Goal: Browse casually

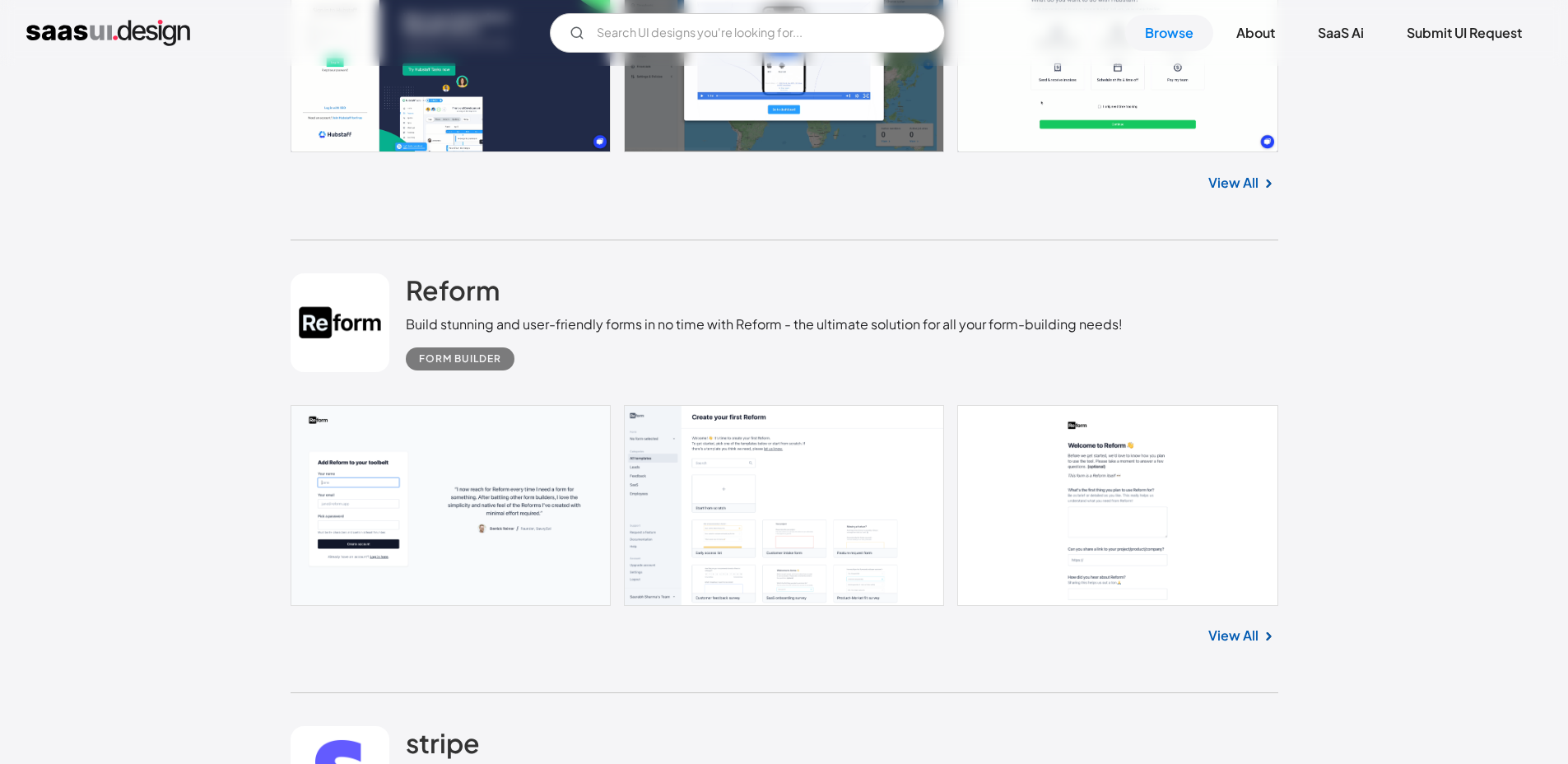
scroll to position [912, 0]
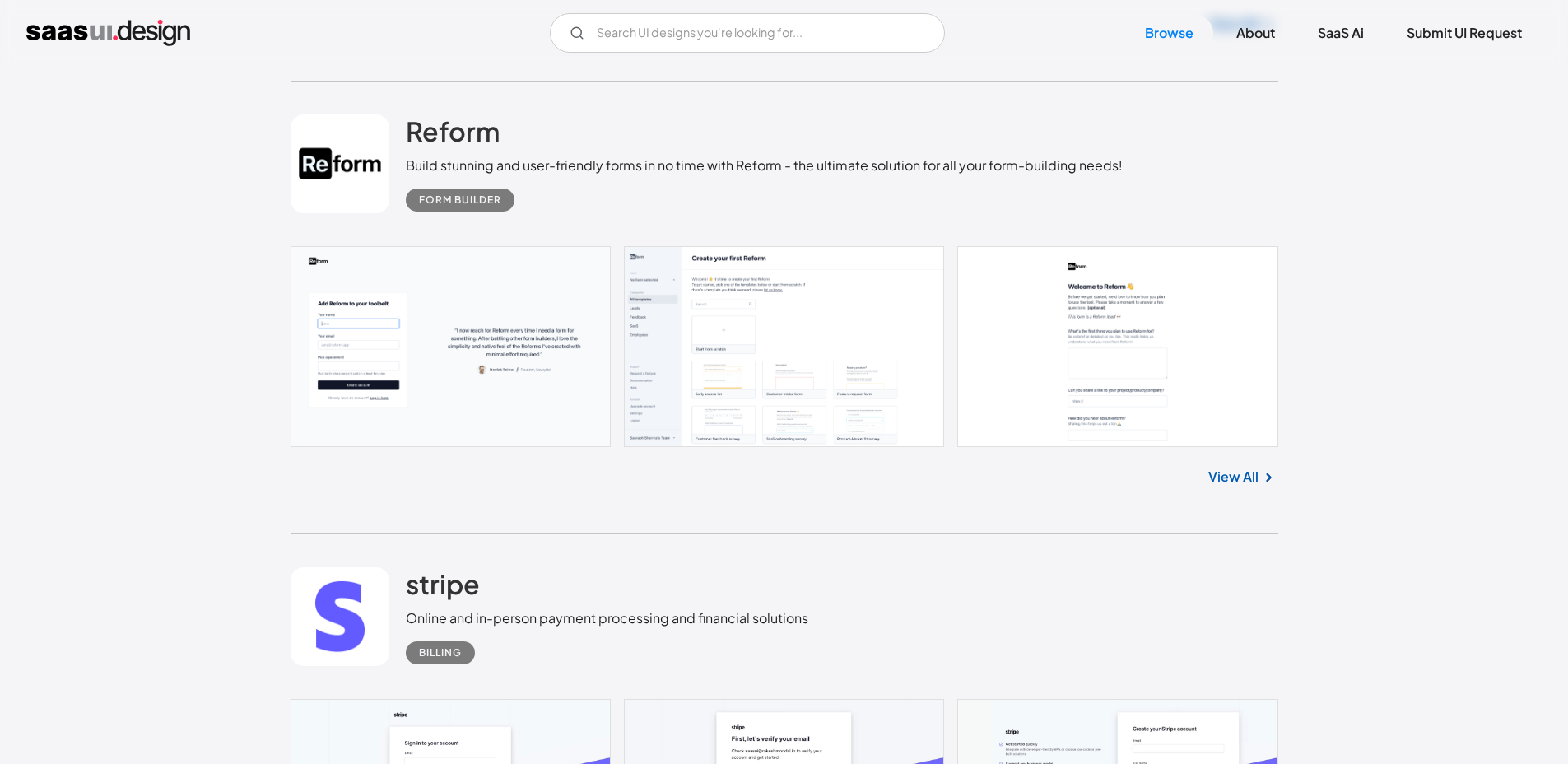
click at [707, 399] on link at bounding box center [784, 347] width 987 height 201
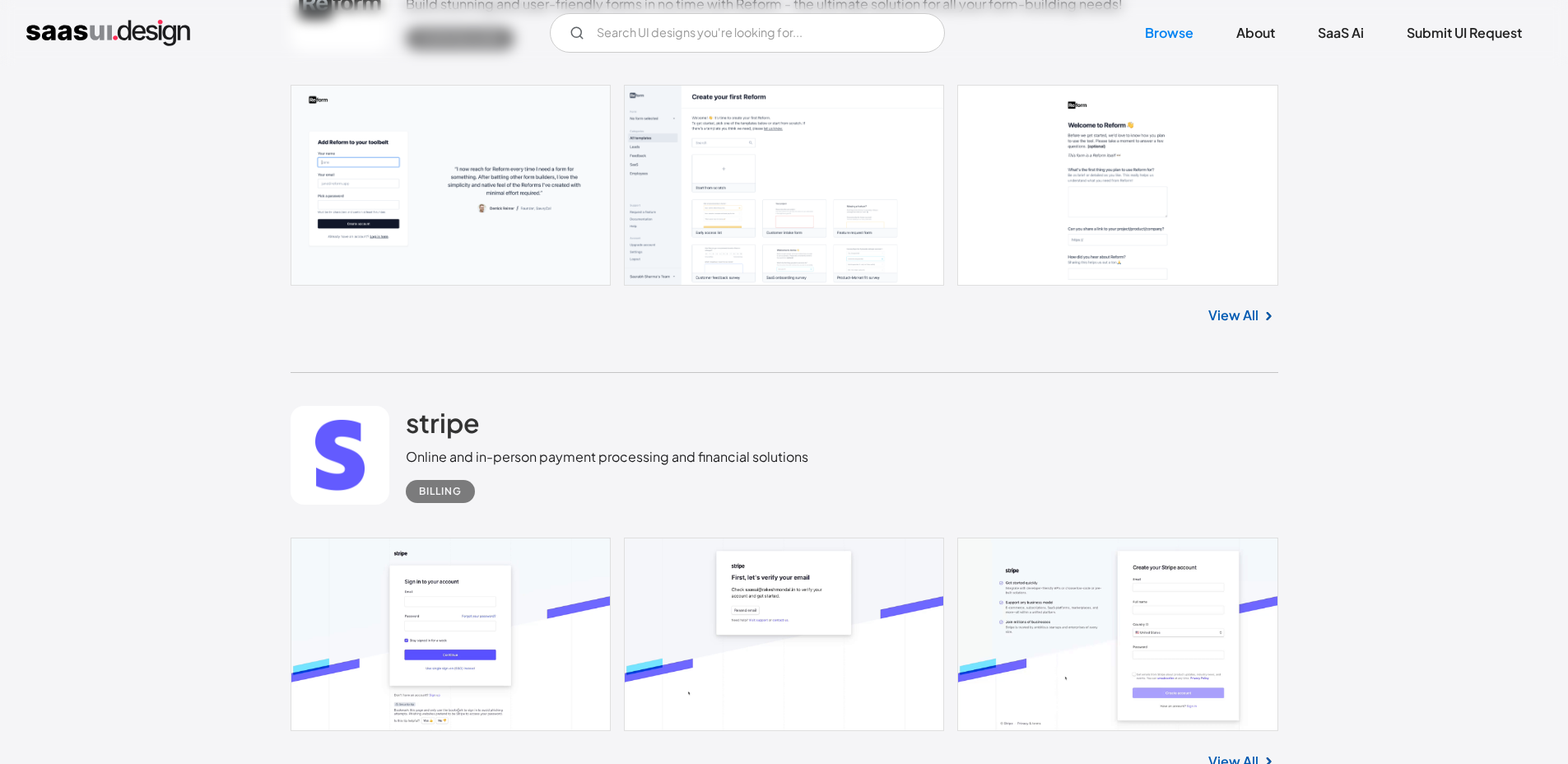
scroll to position [638, 0]
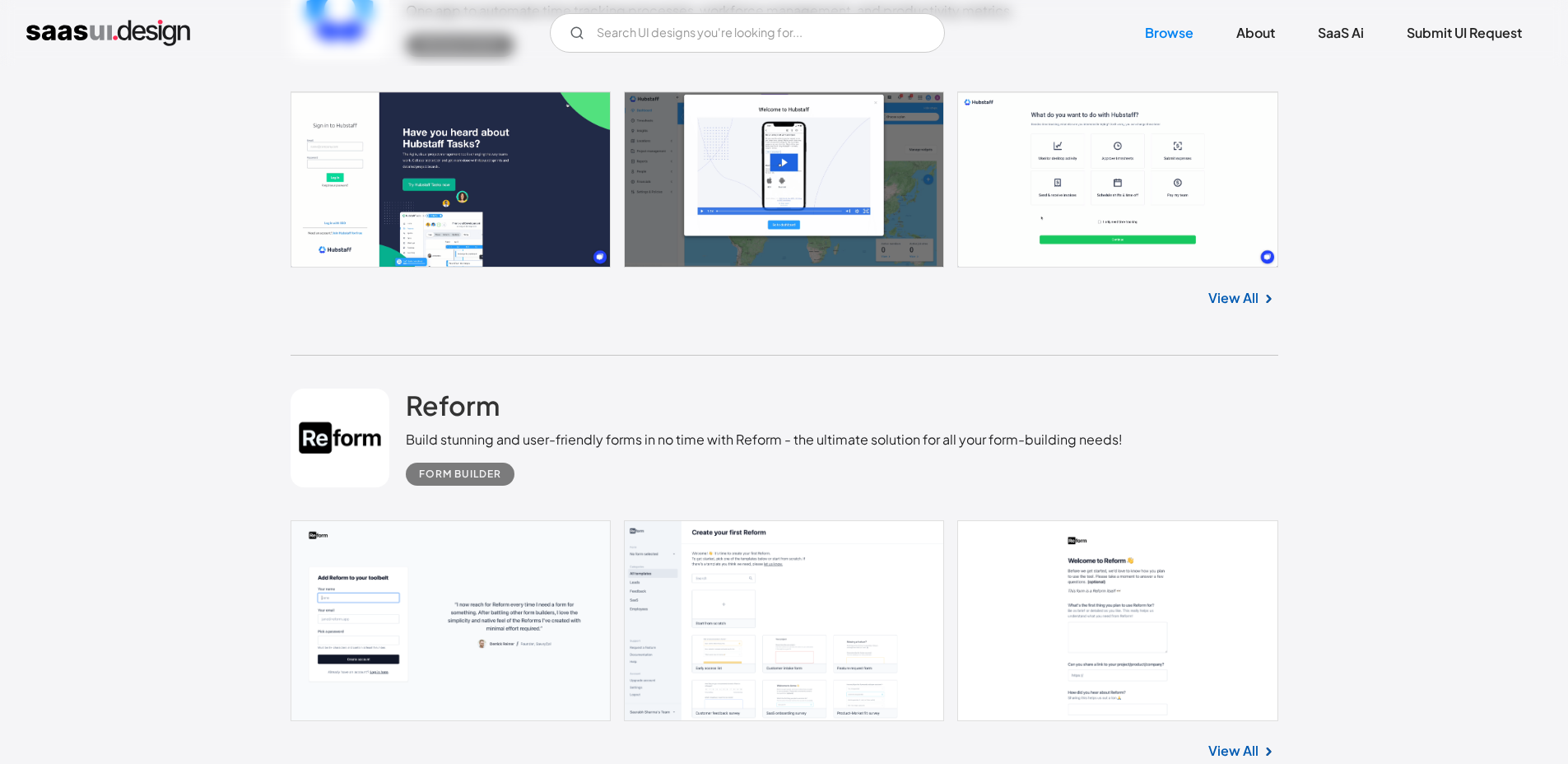
click at [476, 641] on link at bounding box center [784, 621] width 987 height 201
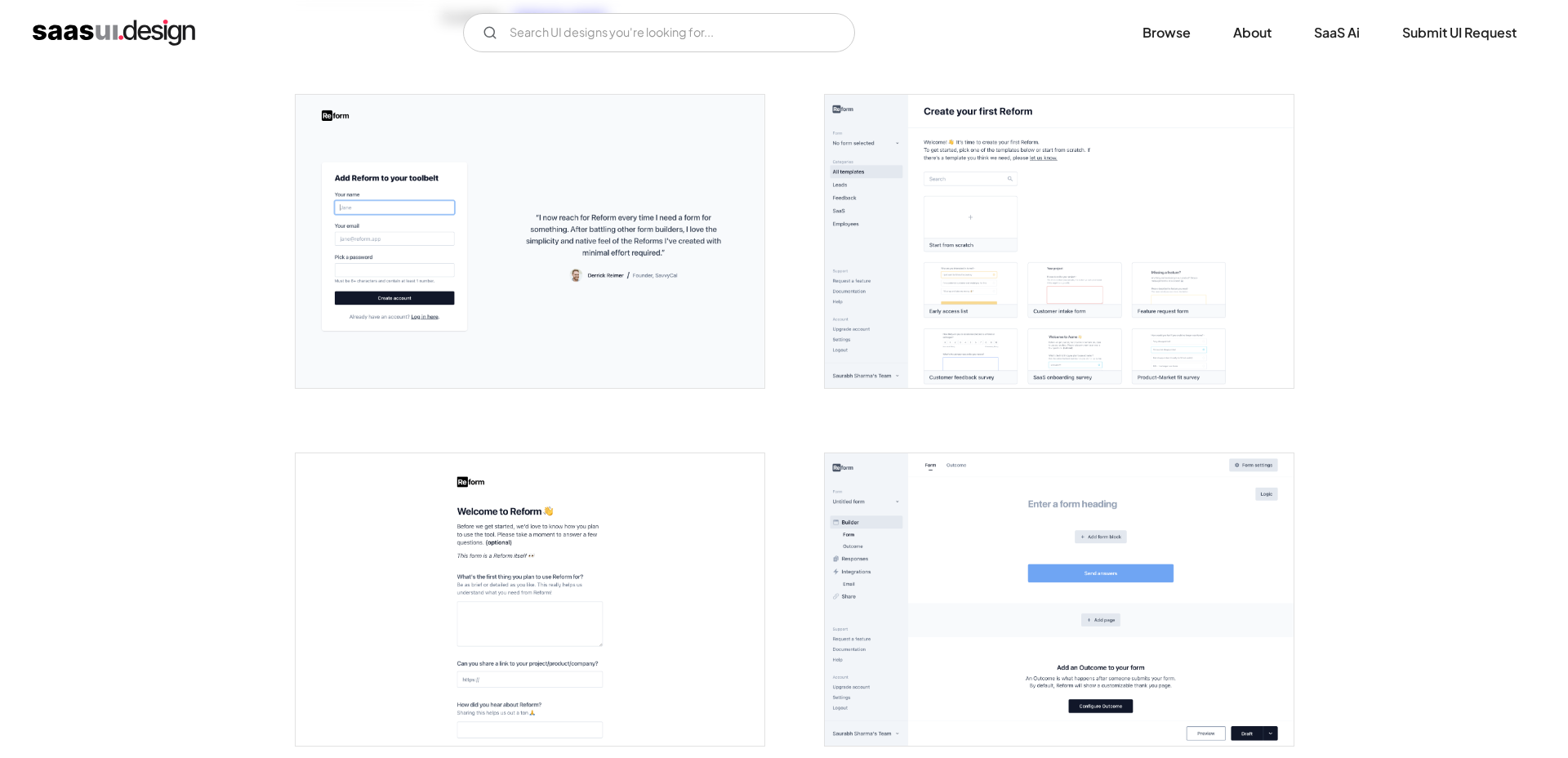
scroll to position [656, 0]
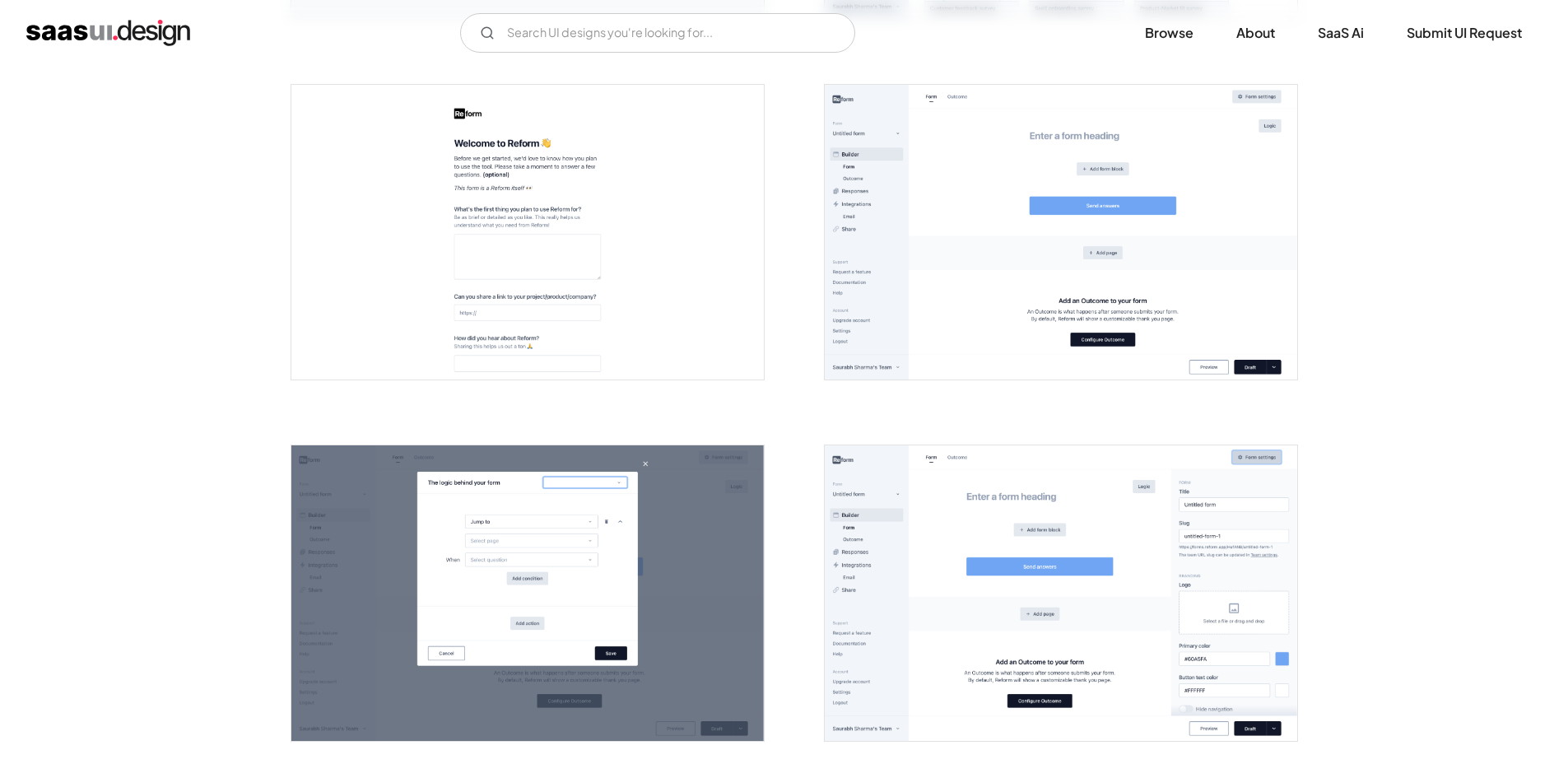
click at [1119, 267] on img "open lightbox" at bounding box center [1061, 232] width 472 height 296
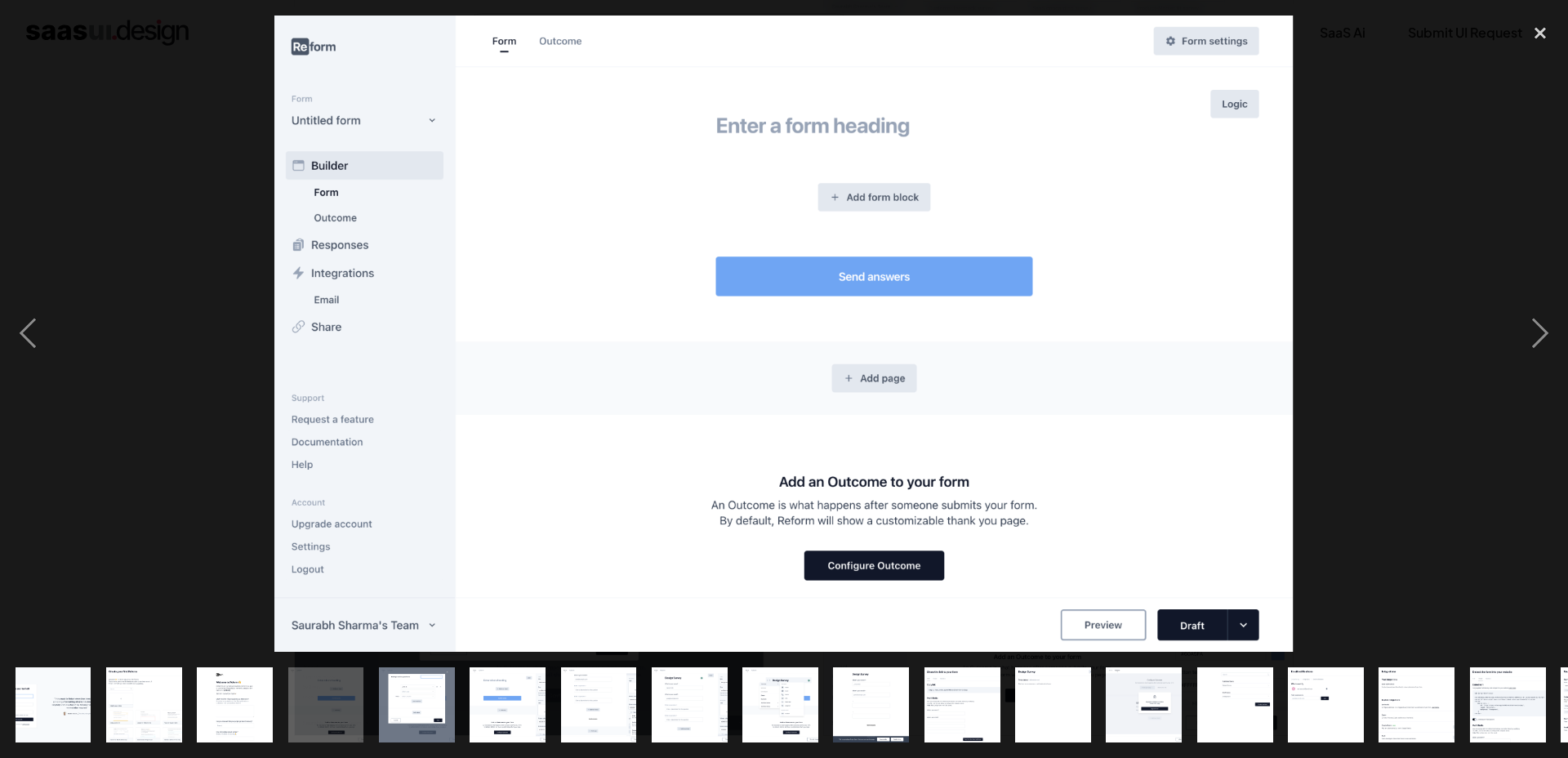
click at [498, 699] on img "show item 6 of 19" at bounding box center [508, 706] width 122 height 76
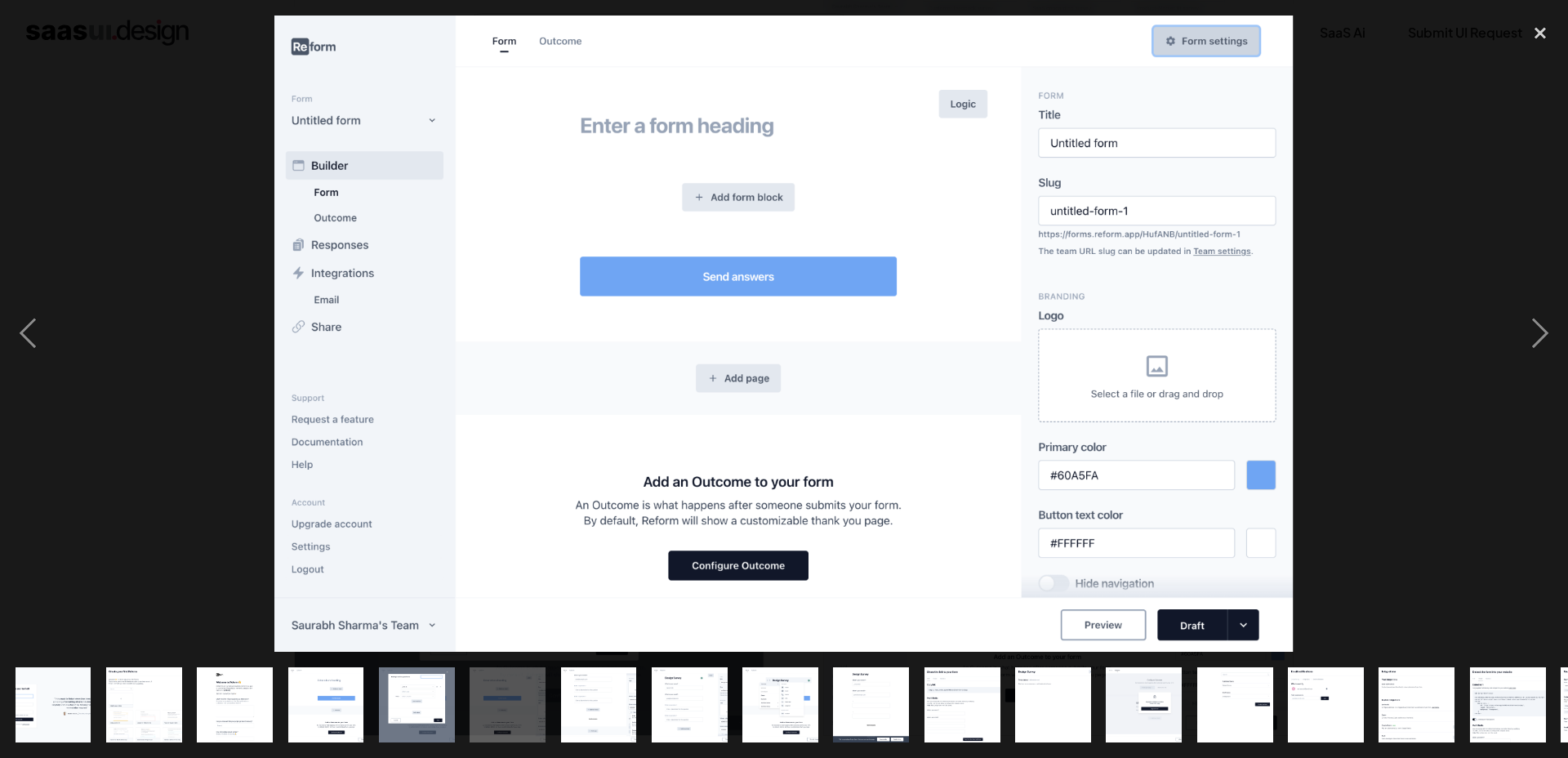
click at [621, 689] on img "show item 7 of 19" at bounding box center [599, 706] width 122 height 76
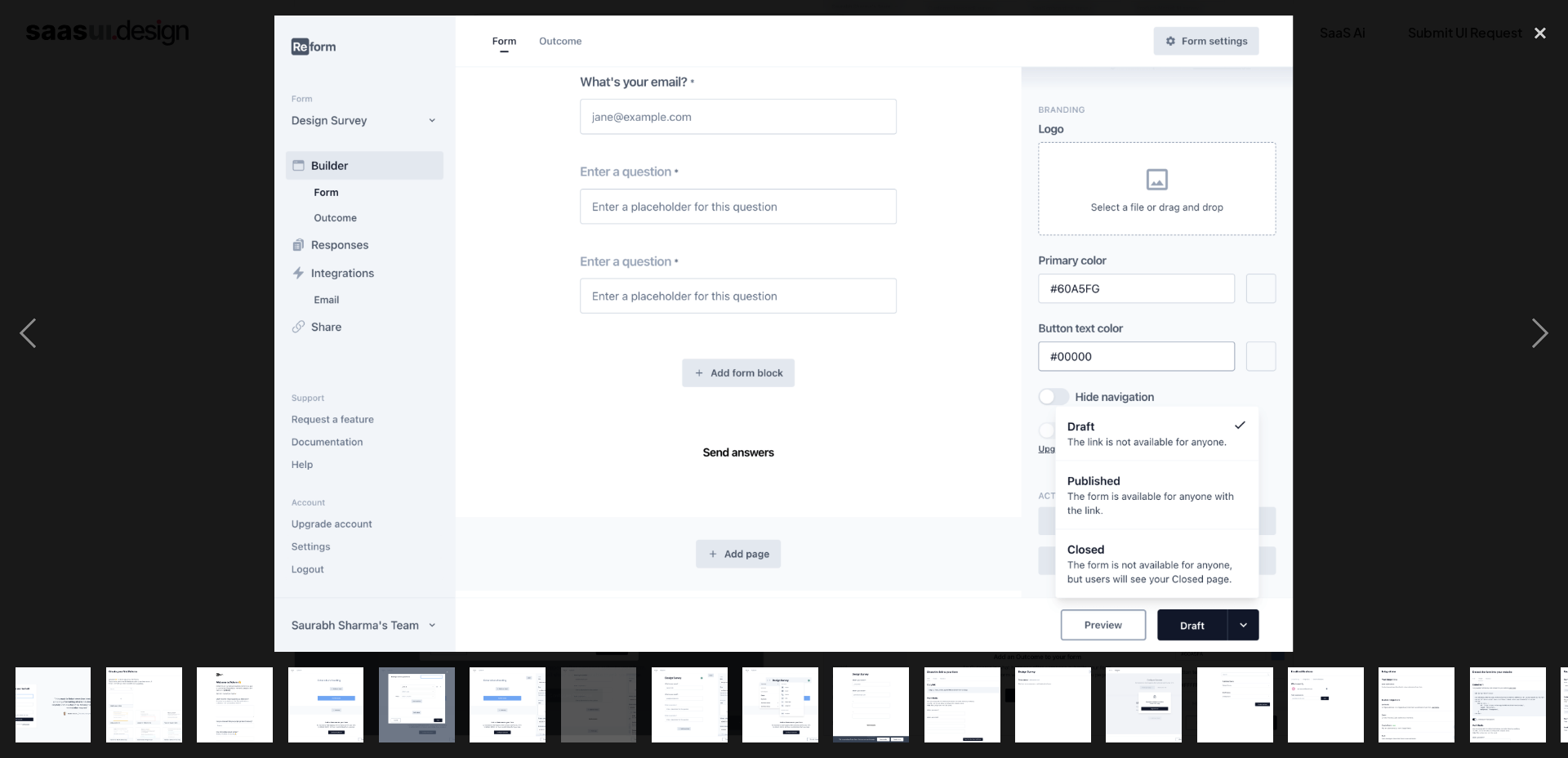
click at [955, 706] on img "show item 11 of 19" at bounding box center [963, 706] width 122 height 76
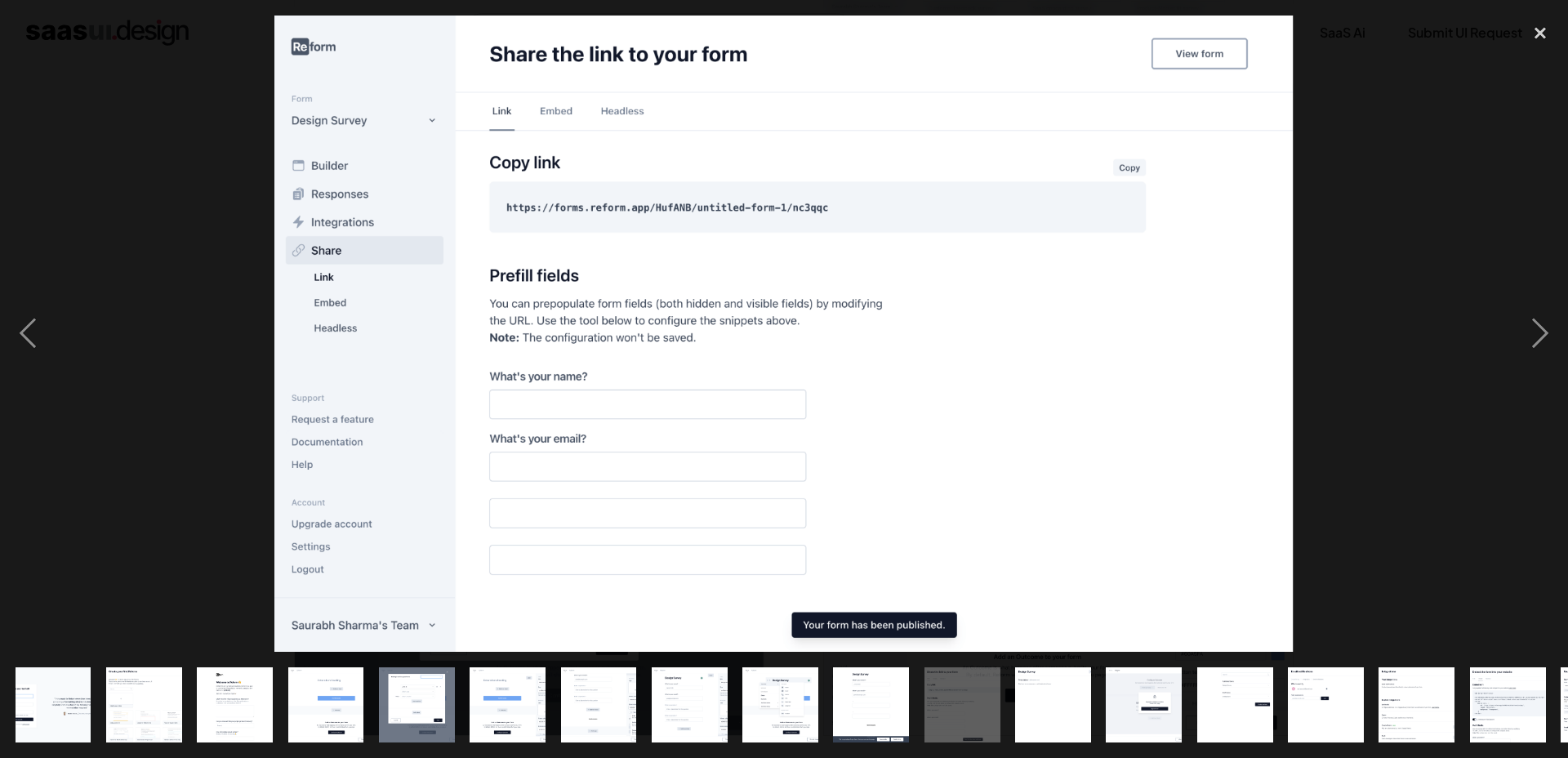
click at [1344, 709] on img "show item 15 of 19" at bounding box center [1326, 706] width 122 height 76
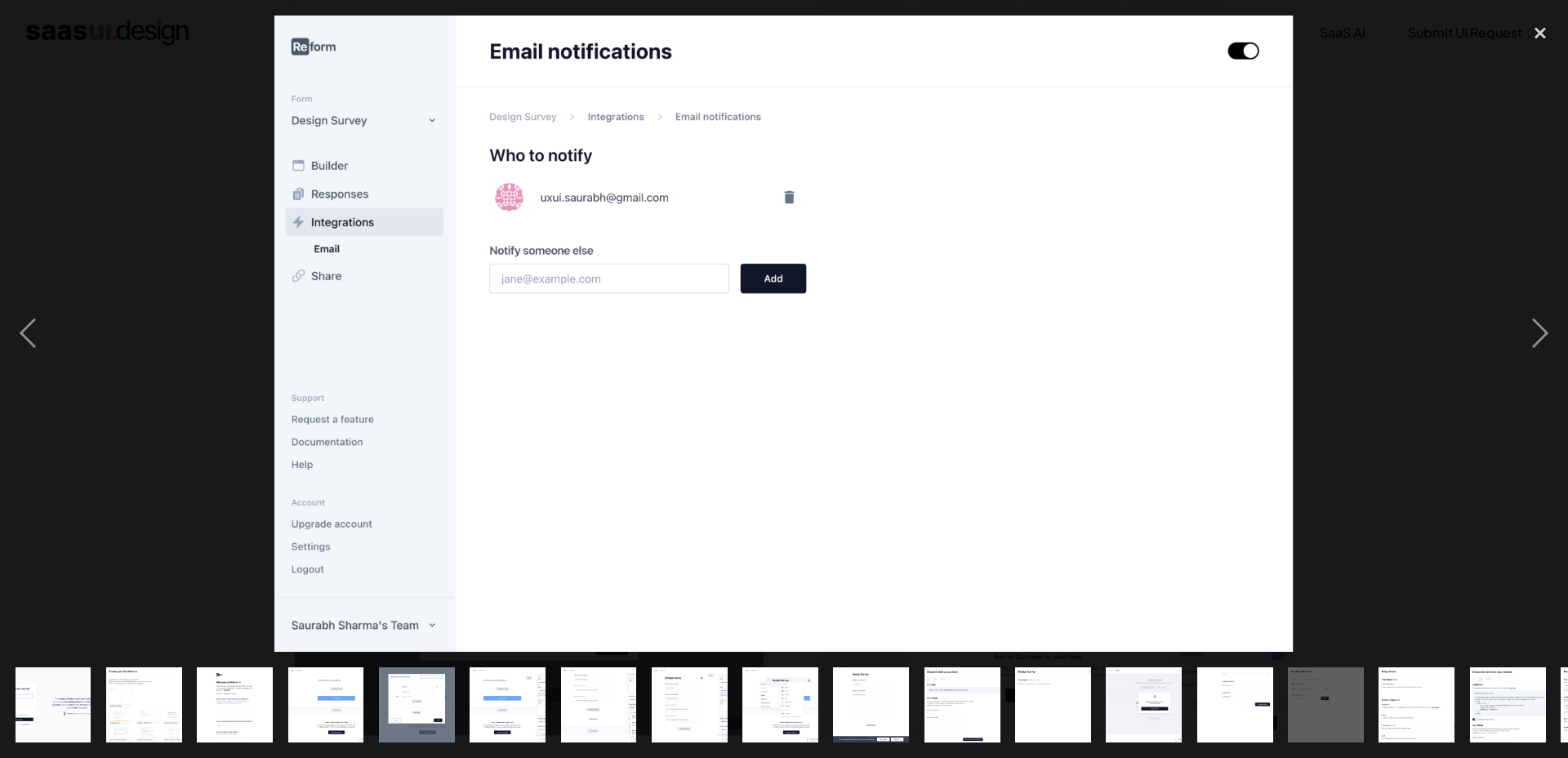
click at [1491, 709] on img "show item 17 of 19" at bounding box center [1508, 706] width 122 height 76
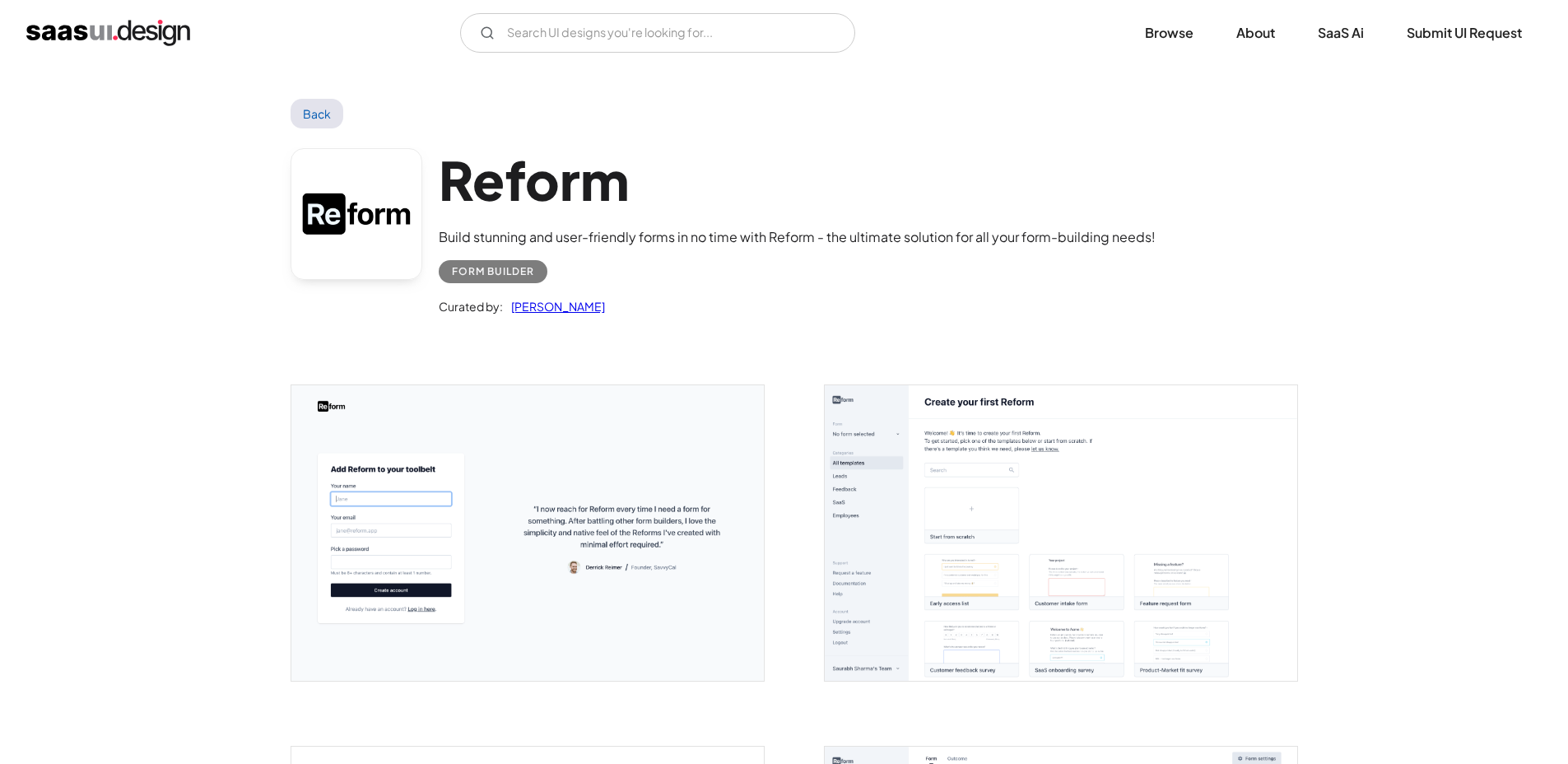
click at [1015, 589] on img "open lightbox" at bounding box center [1061, 533] width 472 height 296
